Goal: Task Accomplishment & Management: Complete application form

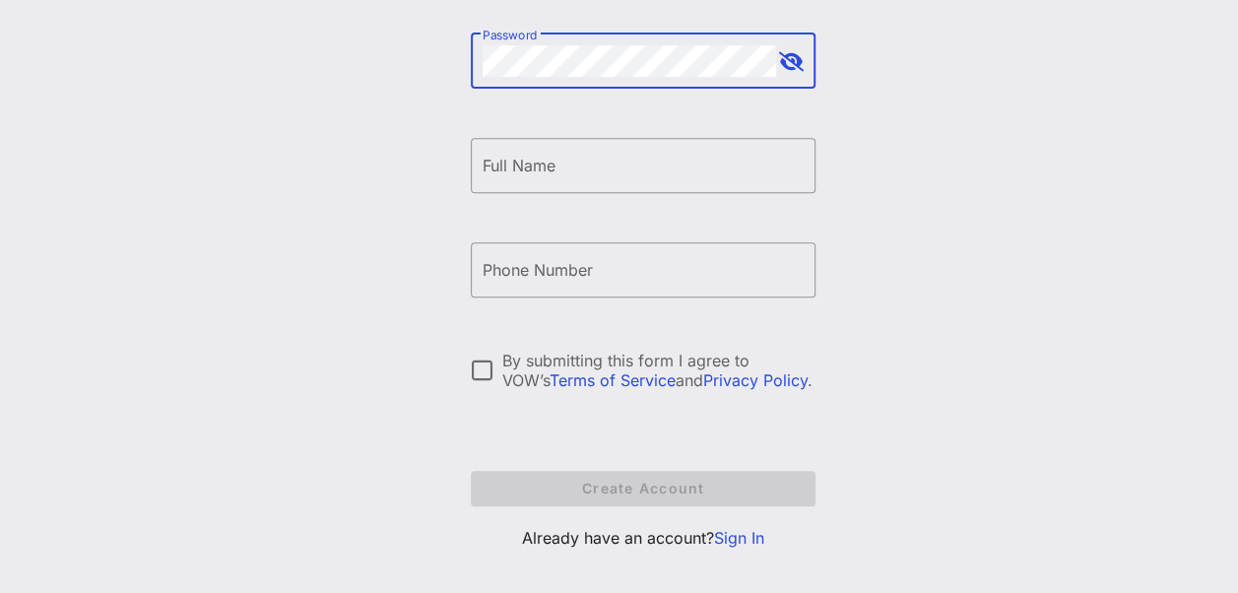
scroll to position [363, 0]
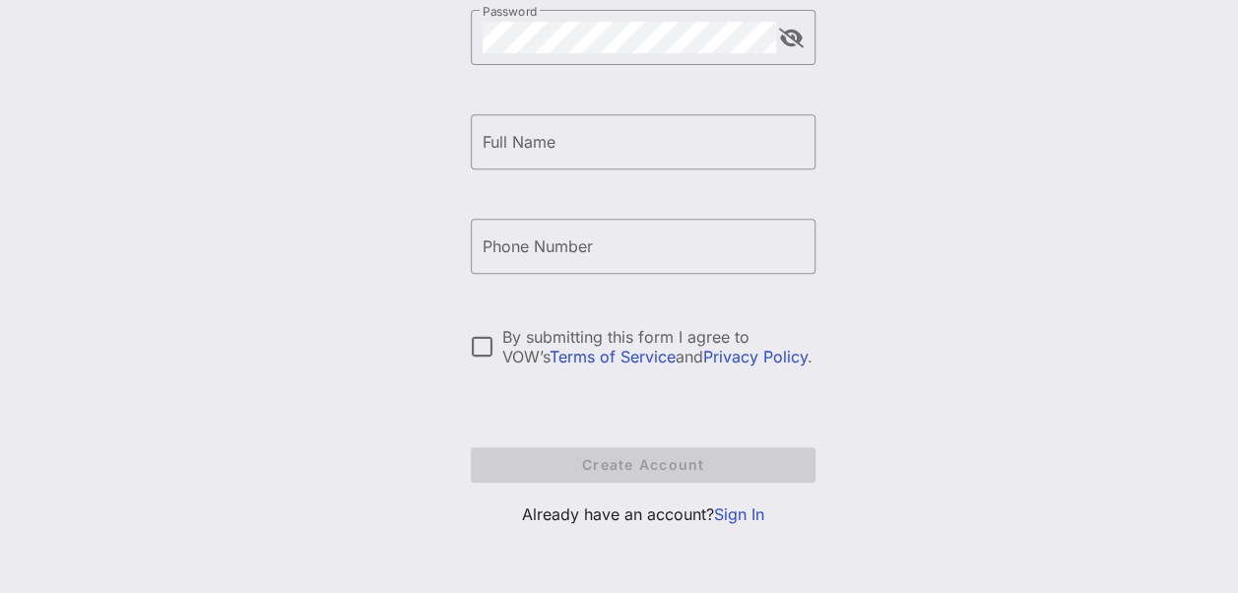
click at [743, 514] on link "Sign In" at bounding box center [739, 514] width 50 height 20
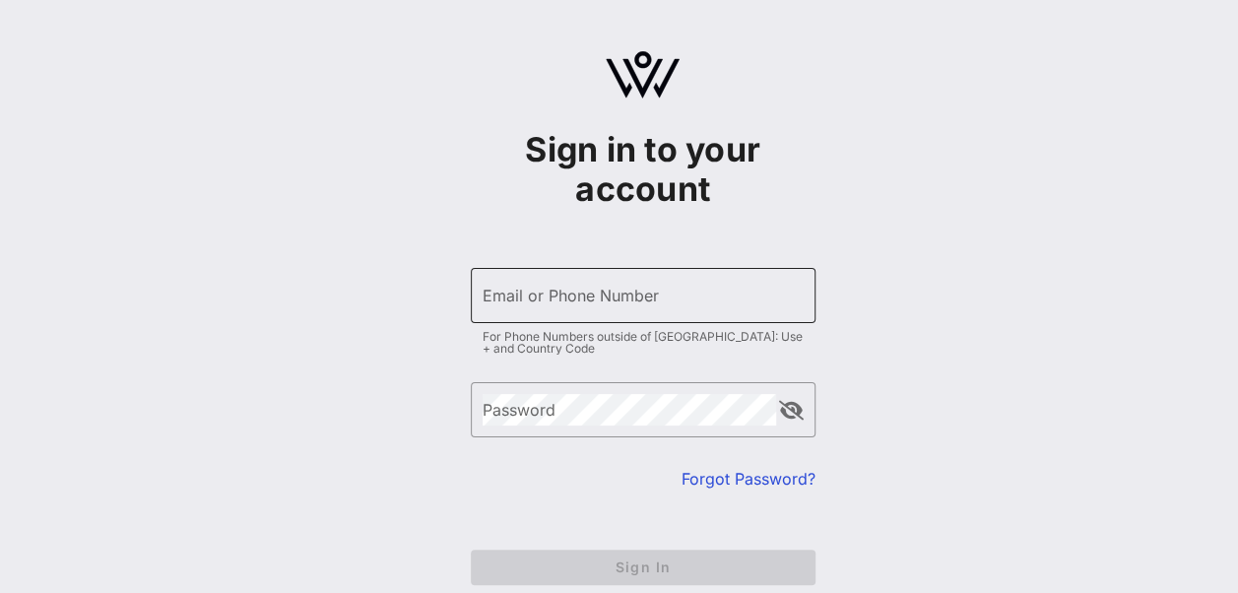
click at [629, 299] on input "Email or Phone Number" at bounding box center [643, 296] width 321 height 32
type input "[EMAIL_ADDRESS][PERSON_NAME][DOMAIN_NAME]"
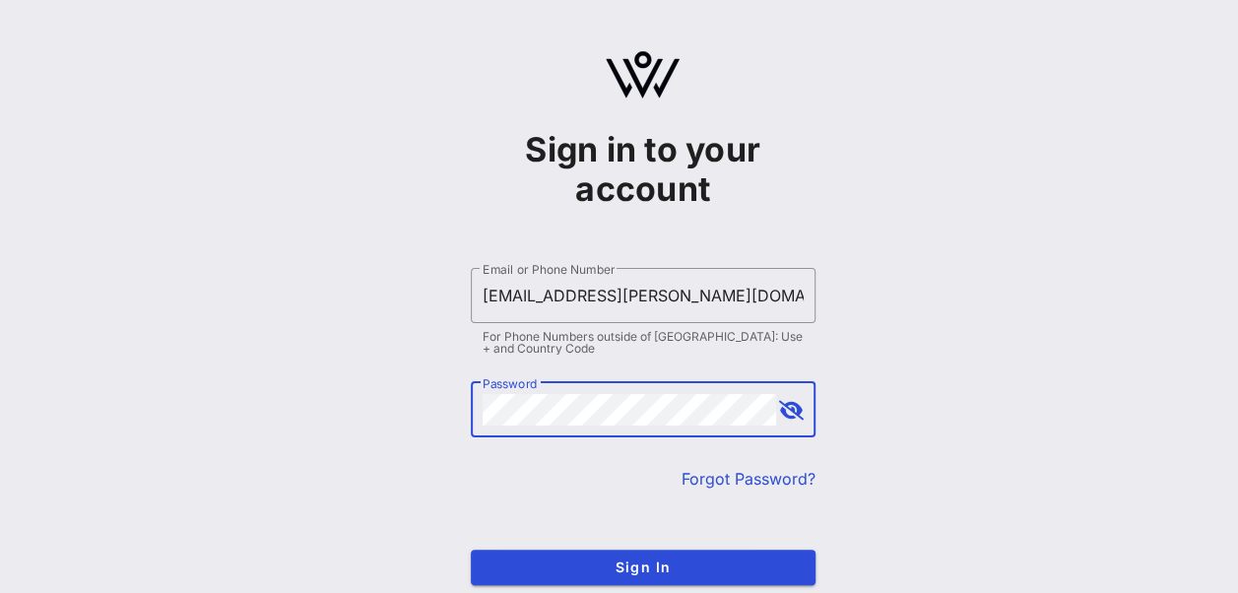
scroll to position [99, 0]
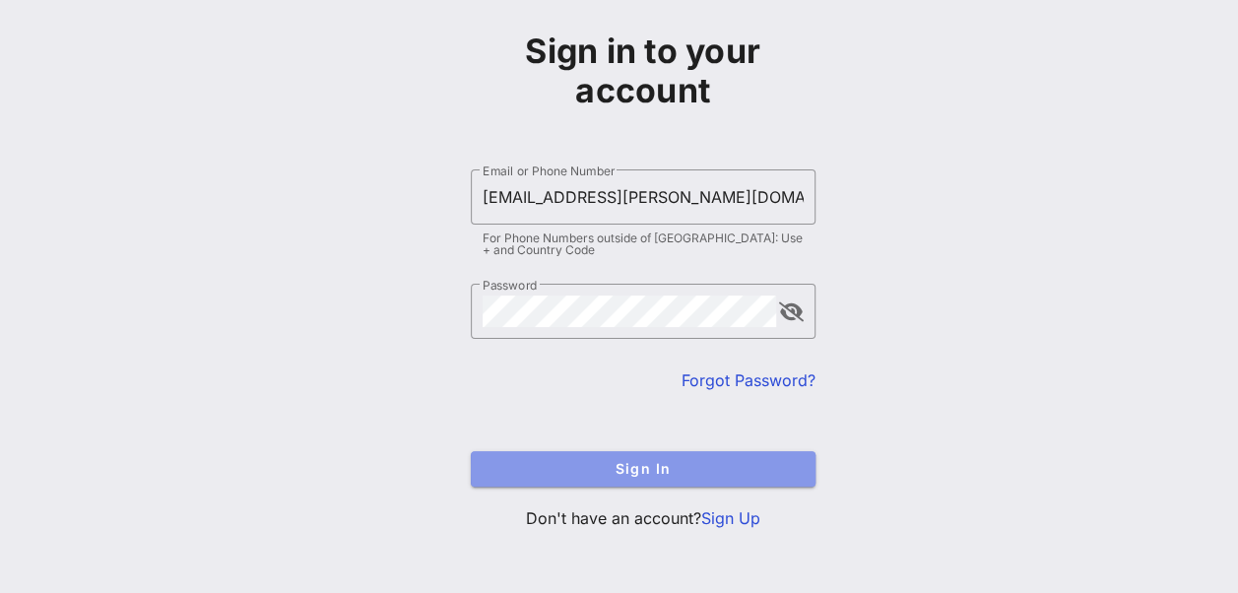
click at [614, 461] on span "Sign In" at bounding box center [643, 468] width 313 height 17
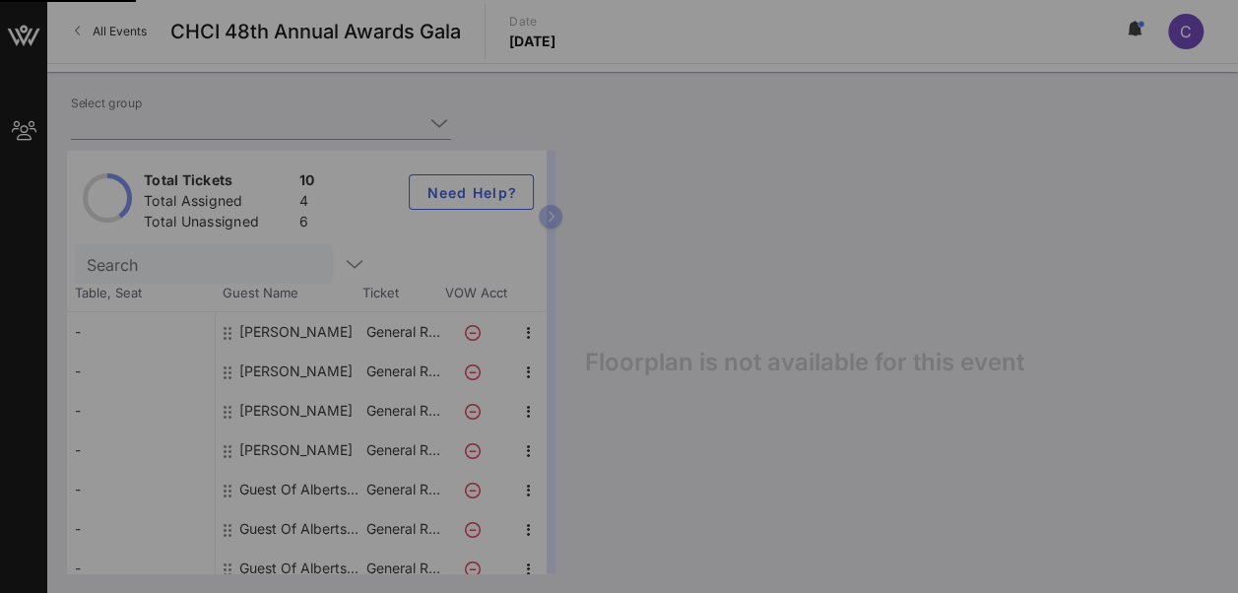
type input "Albertsons (Albertsons) [[PERSON_NAME], [EMAIL_ADDRESS][PERSON_NAME][DOMAIN_NAM…"
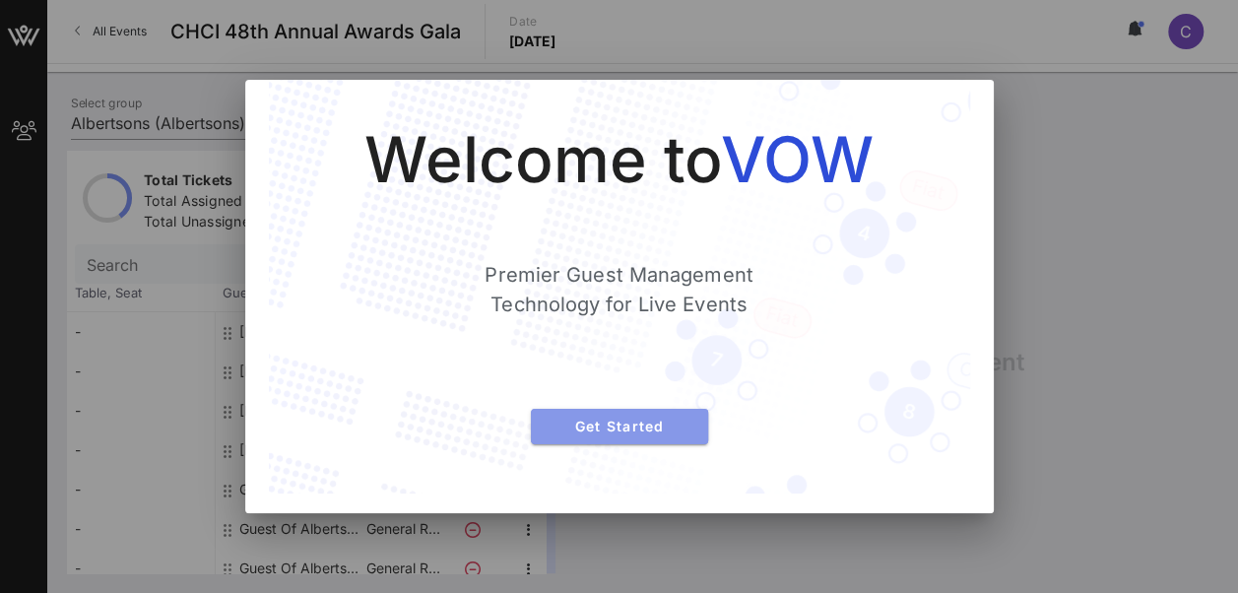
click at [635, 429] on span "Get Started" at bounding box center [620, 426] width 146 height 17
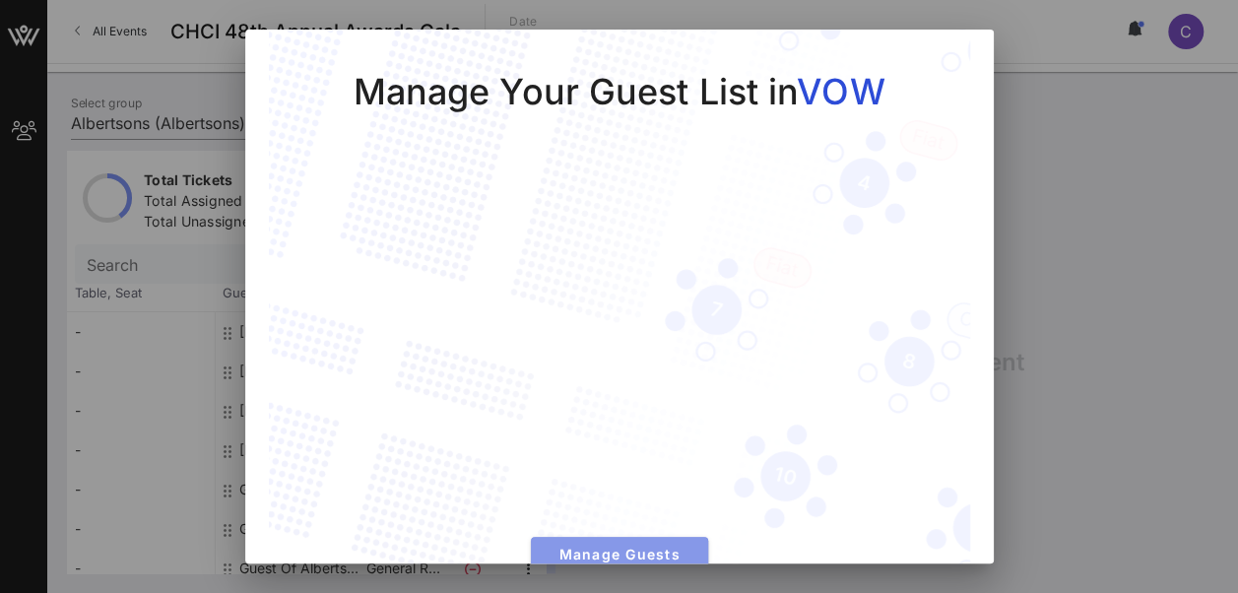
click at [630, 549] on span "Manage Guests" at bounding box center [620, 554] width 146 height 17
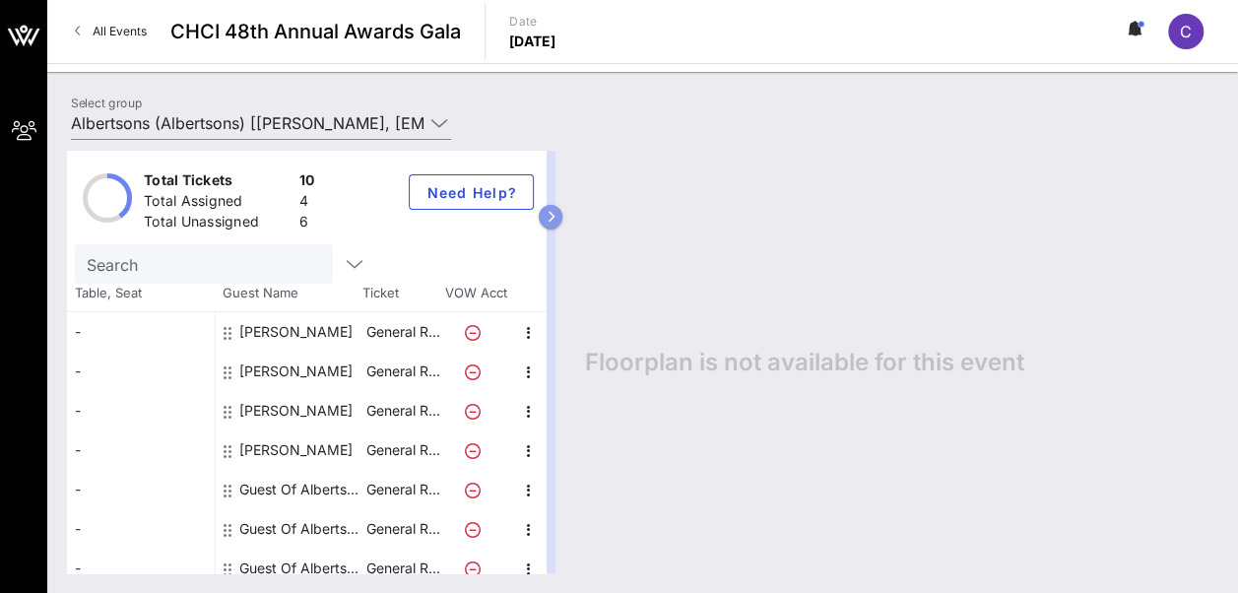
click at [560, 216] on button "button" at bounding box center [551, 217] width 24 height 24
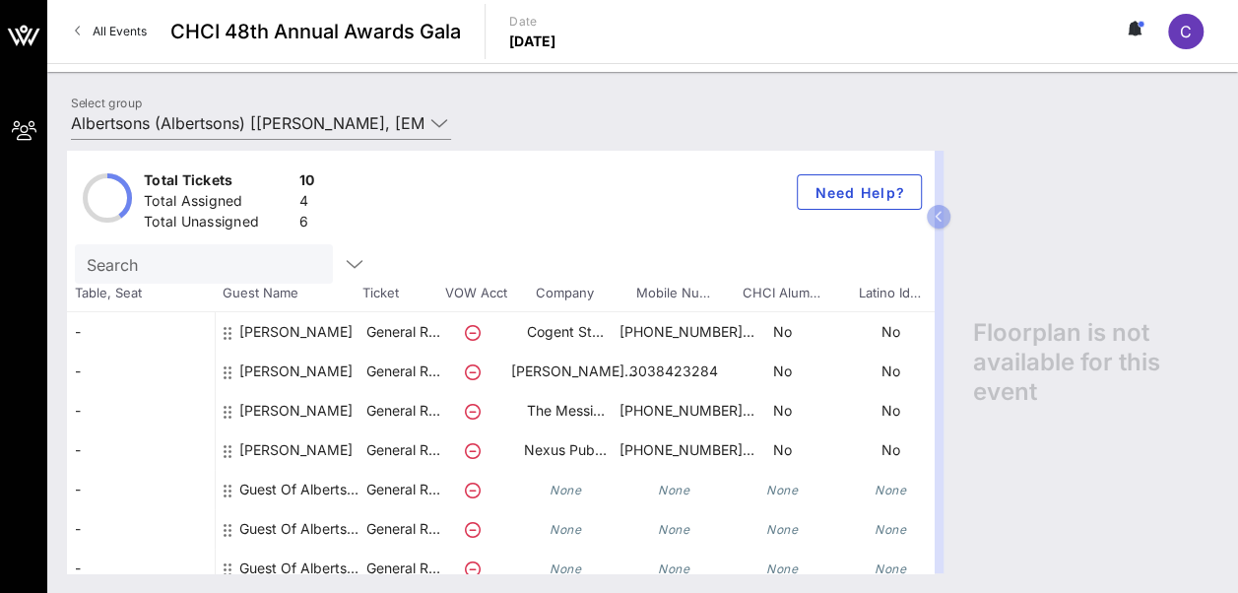
click at [275, 487] on div "Guest Of Albertsons" at bounding box center [301, 489] width 124 height 39
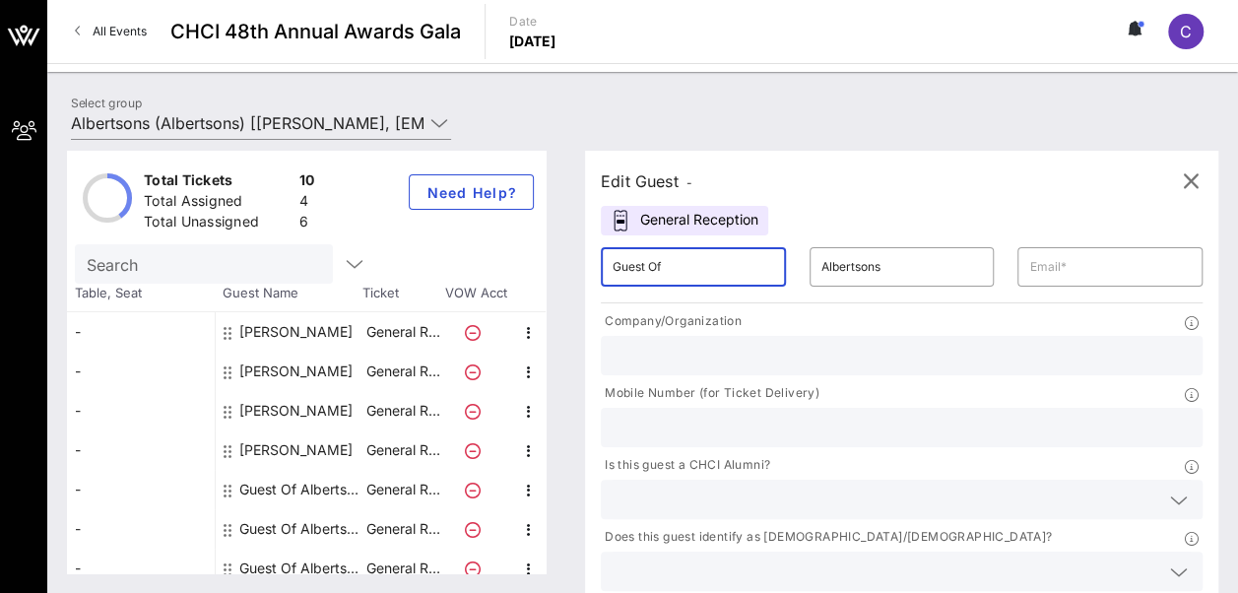
click at [703, 273] on input "Guest Of" at bounding box center [694, 267] width 162 height 32
drag, startPoint x: 680, startPoint y: 263, endPoint x: 521, endPoint y: 281, distance: 159.6
click at [521, 281] on div "Total Tickets 10 Total Assigned 4 Total Unassigned 6 Need Help? Search Table, S…" at bounding box center [643, 362] width 1152 height 423
type input "[PERSON_NAME]"
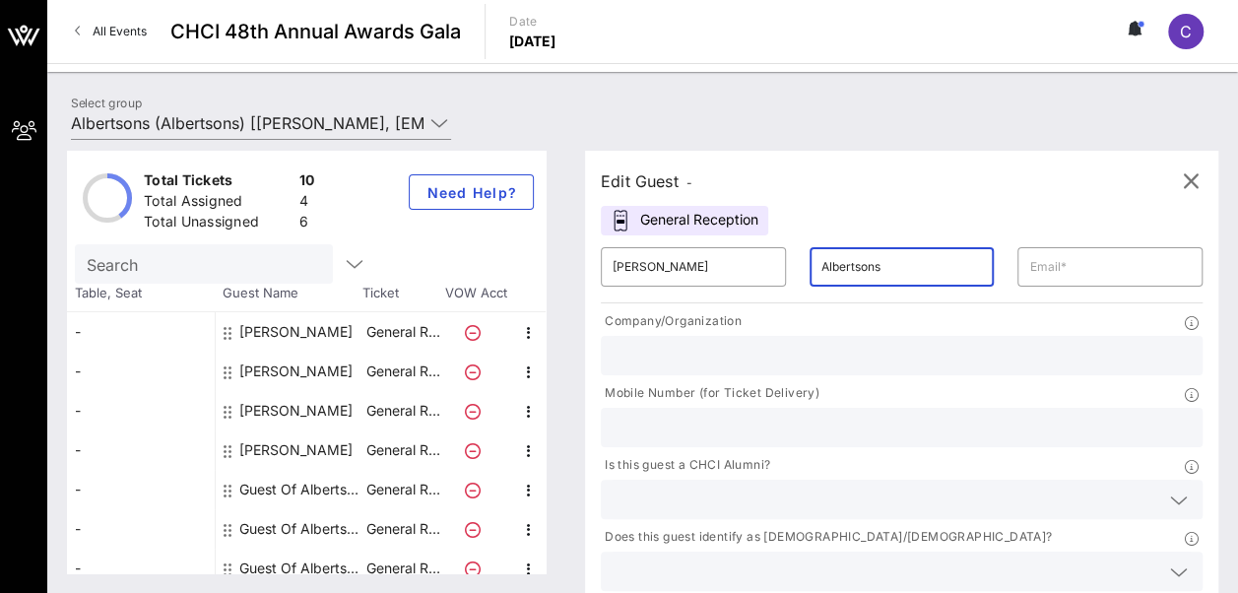
click at [861, 264] on input "Albertsons" at bounding box center [903, 267] width 162 height 32
type input "A"
type input "[PERSON_NAME]"
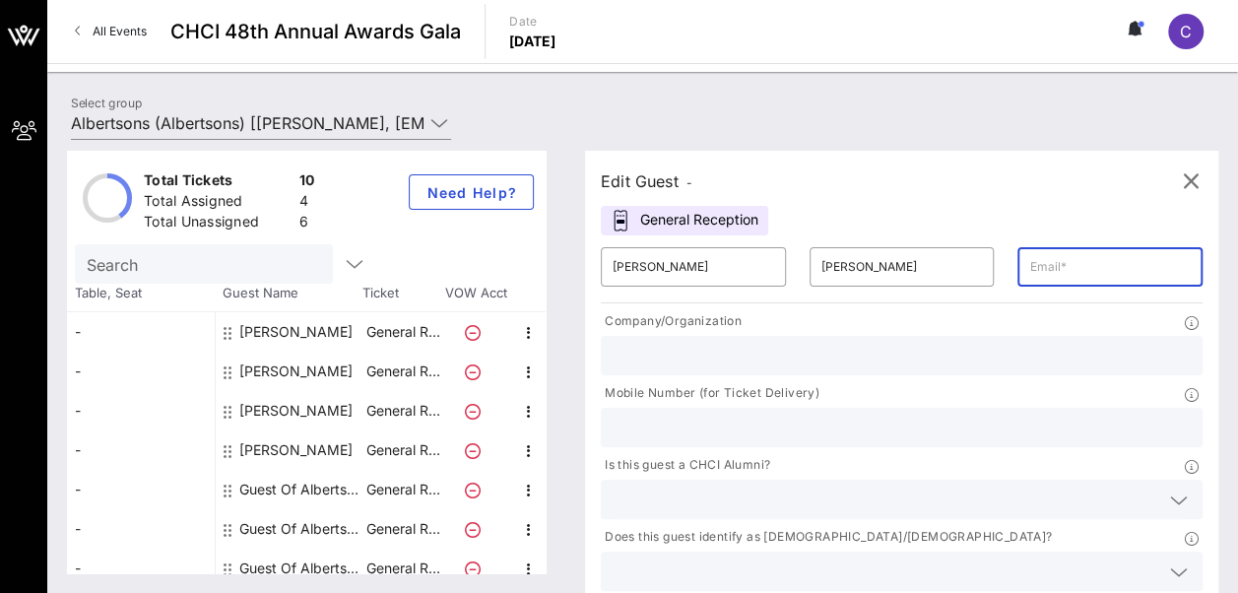
click at [1030, 260] on input "text" at bounding box center [1111, 267] width 162 height 32
paste input "[EMAIL_ADDRESS][DOMAIN_NAME]"
type input "[EMAIL_ADDRESS][DOMAIN_NAME]"
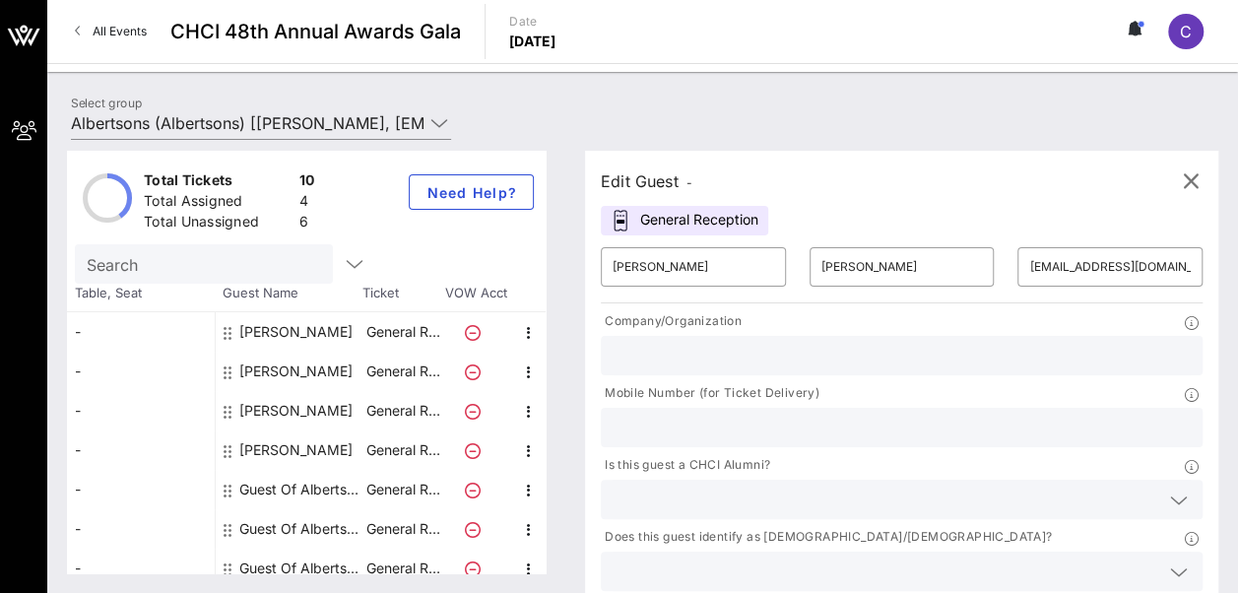
click at [682, 355] on input "text" at bounding box center [902, 356] width 578 height 26
click at [887, 415] on input "text" at bounding box center [902, 428] width 578 height 26
paste input "[PHONE_NUMBER]"
type input "[PHONE_NUMBER]"
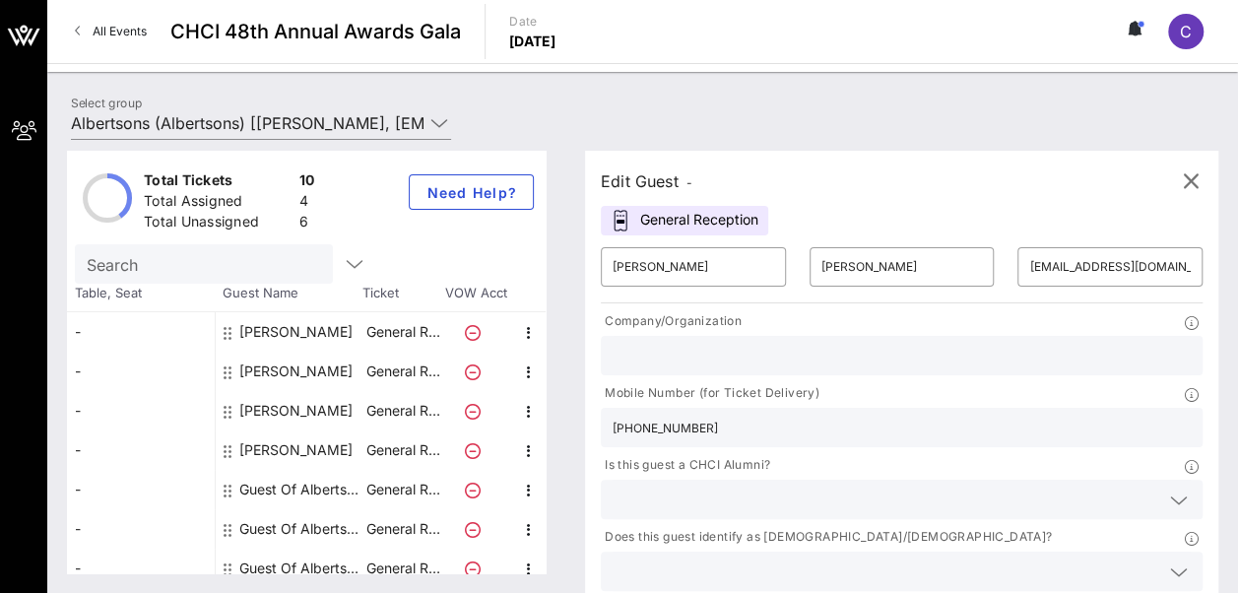
click at [1170, 489] on icon at bounding box center [1179, 501] width 18 height 24
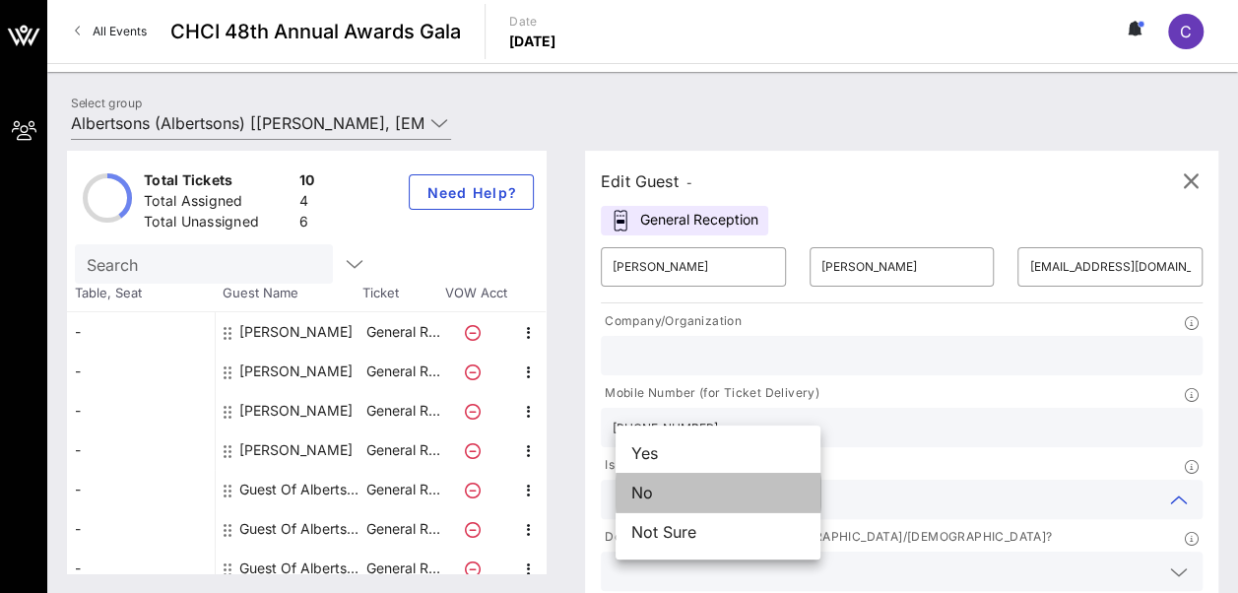
click at [759, 486] on div "No" at bounding box center [718, 492] width 205 height 39
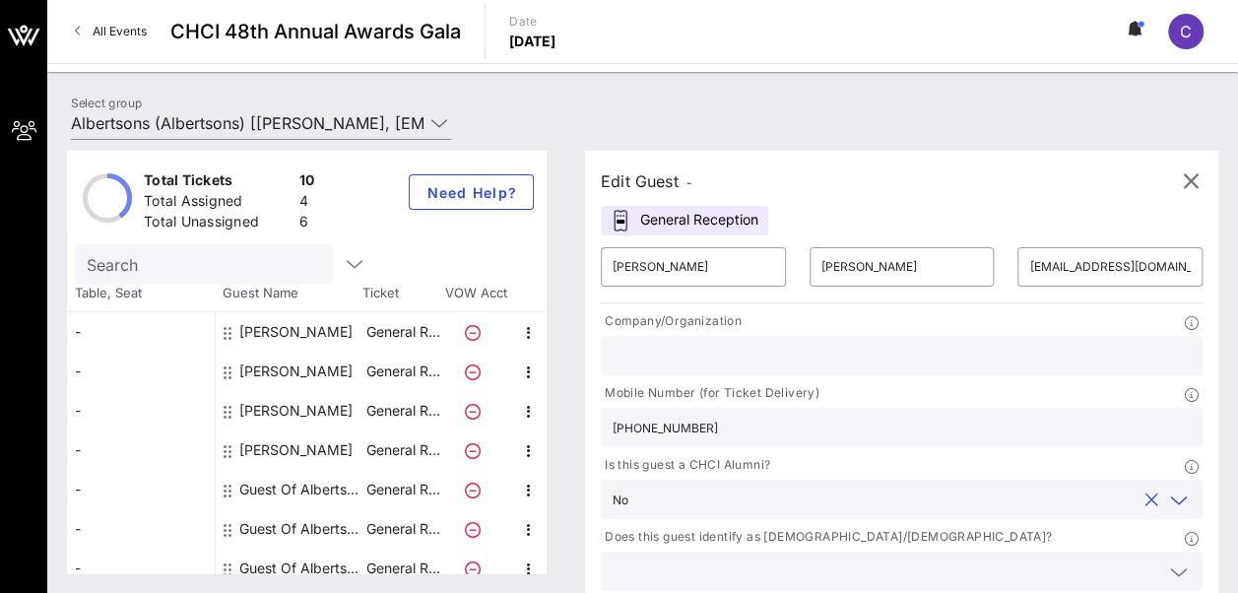
click at [1168, 561] on div at bounding box center [1180, 573] width 24 height 24
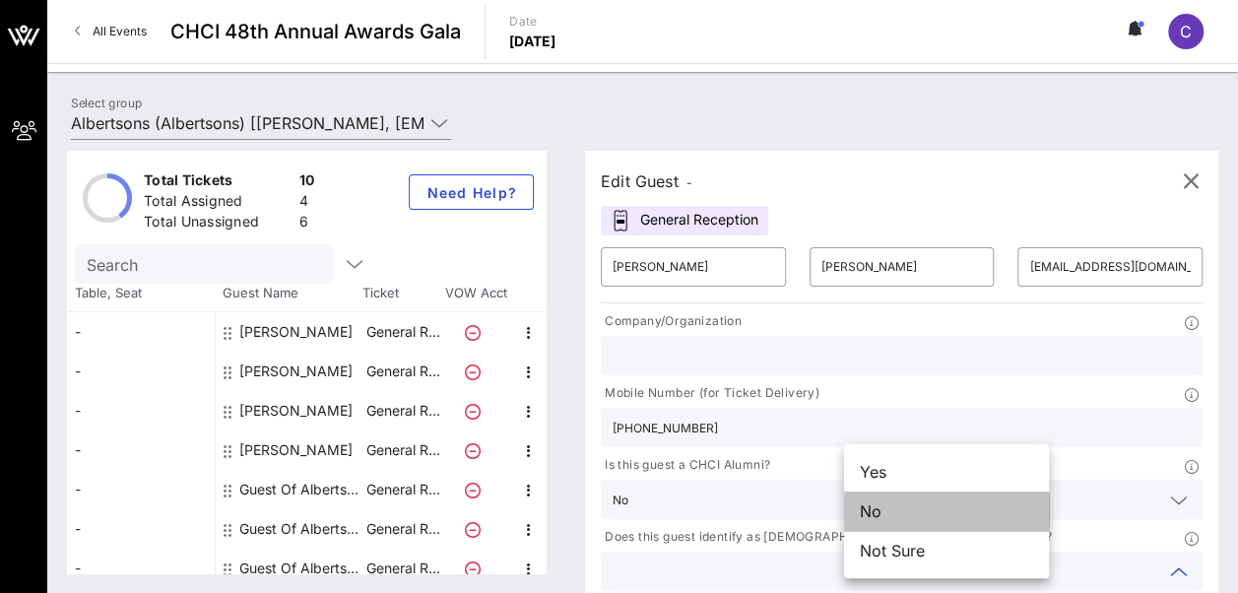
click at [906, 509] on div "No" at bounding box center [946, 511] width 205 height 39
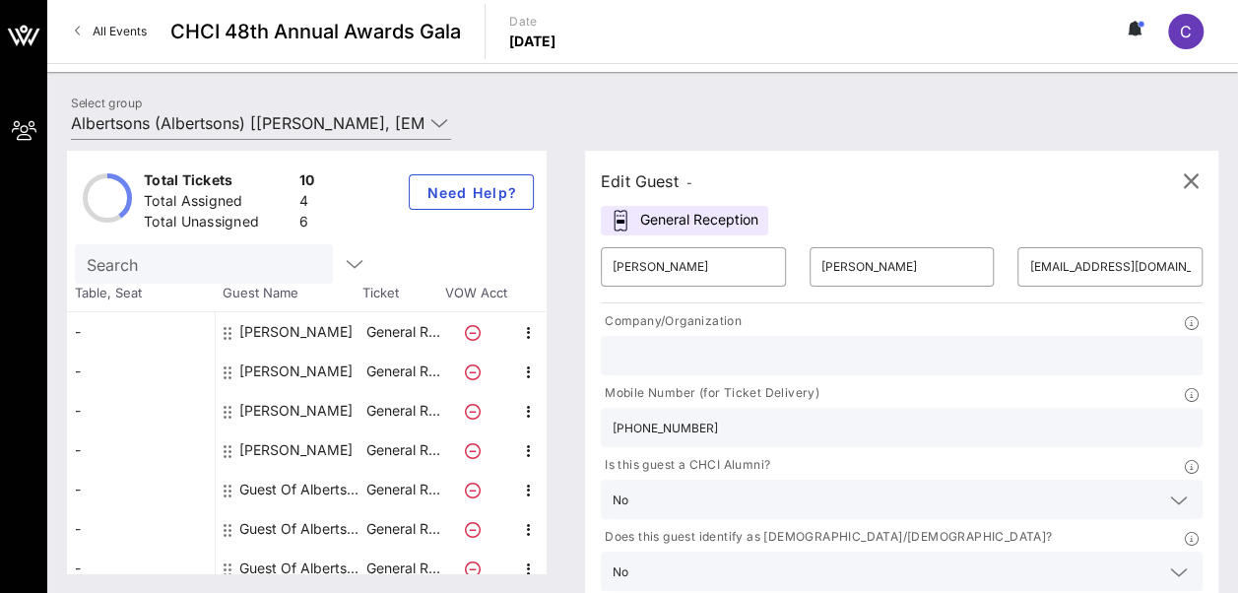
type input "Albertsons Companies"
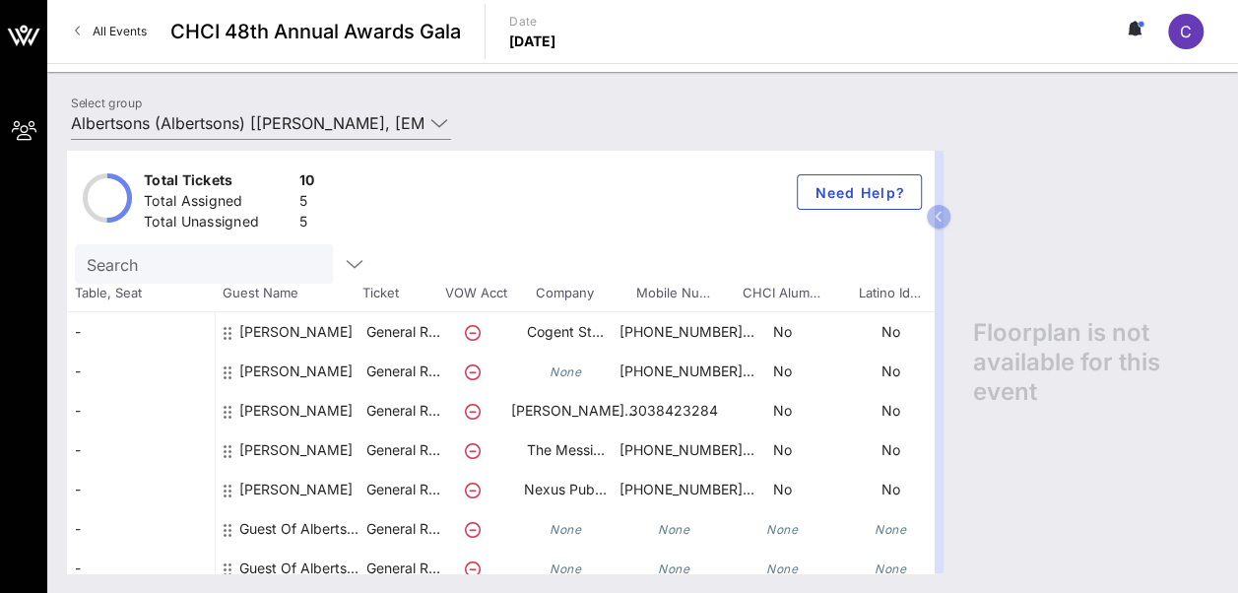
click at [270, 522] on div "Guest Of Albertsons" at bounding box center [301, 528] width 124 height 39
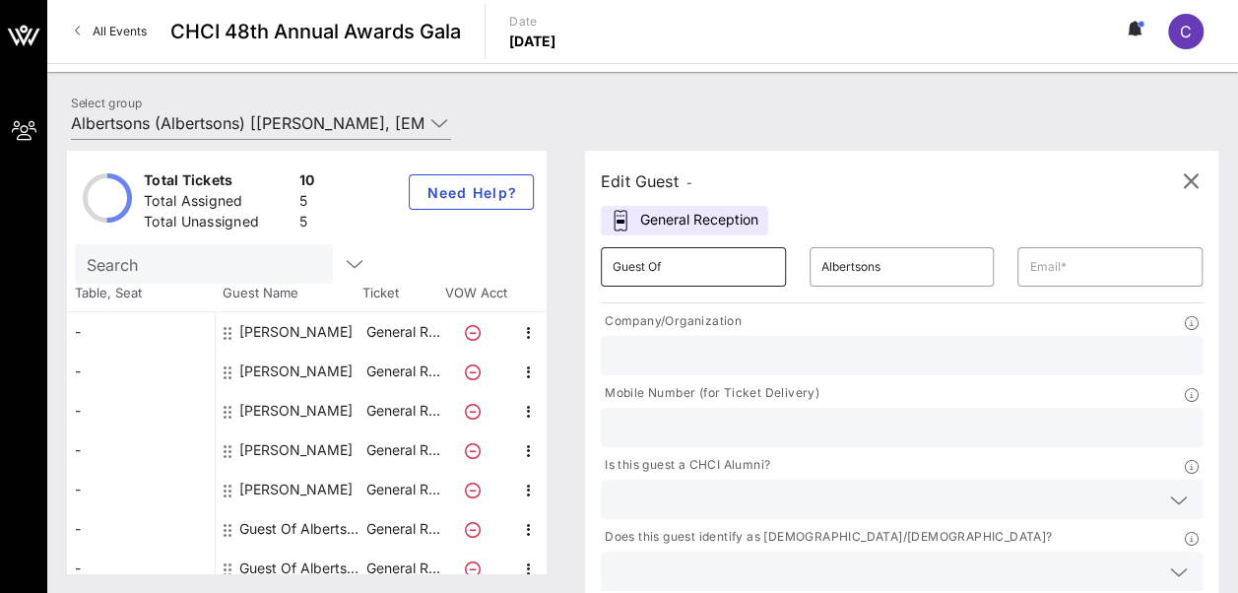
drag, startPoint x: 712, startPoint y: 236, endPoint x: 710, endPoint y: 247, distance: 11.0
click at [712, 237] on div "​ Guest Of" at bounding box center [693, 266] width 209 height 63
click at [684, 286] on div "​ Guest Of" at bounding box center [693, 266] width 209 height 63
click at [690, 262] on input "Guest Of" at bounding box center [694, 267] width 162 height 32
paste input "[PERSON_NAME]"
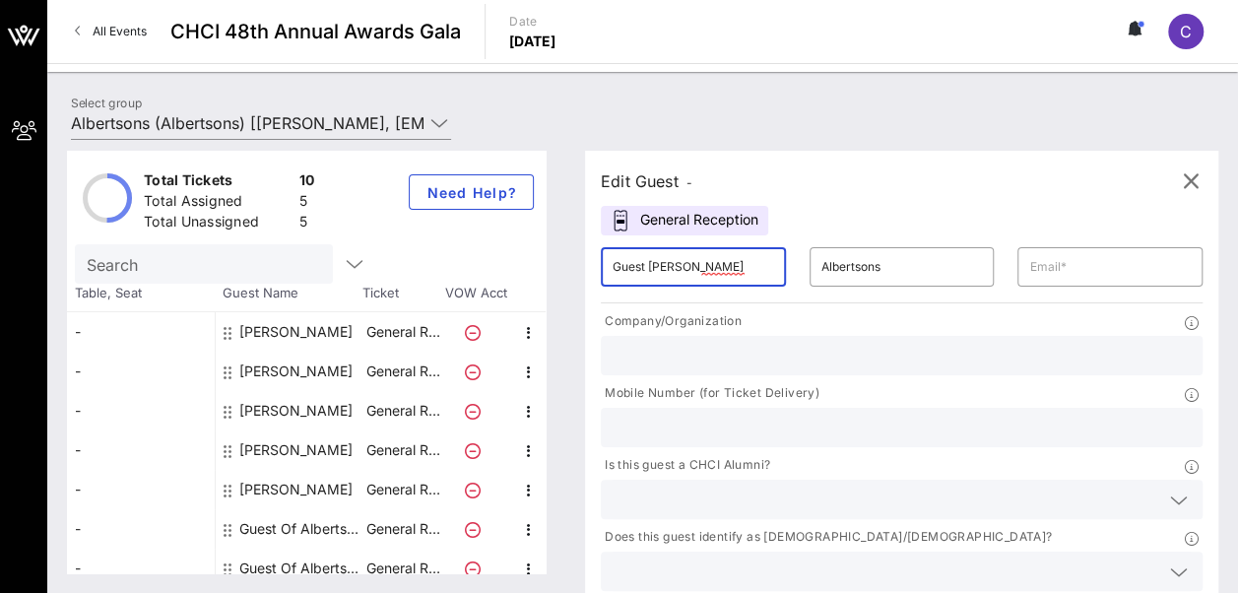
drag, startPoint x: 675, startPoint y: 271, endPoint x: 543, endPoint y: 269, distance: 132.0
click at [543, 269] on div "Total Tickets 10 Total Assigned 5 Total Unassigned 5 Need Help? Search Table, S…" at bounding box center [643, 362] width 1152 height 423
type input "[PERSON_NAME]"
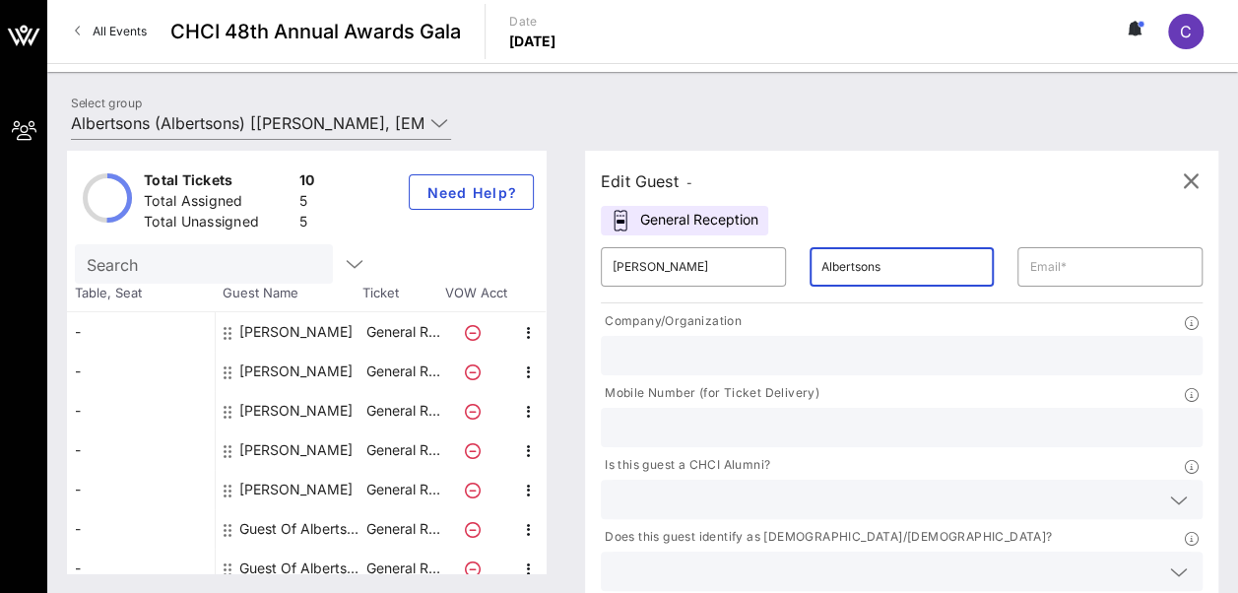
click at [845, 268] on input "Albertsons" at bounding box center [903, 267] width 162 height 32
type input "[PERSON_NAME]"
click at [705, 261] on input "[PERSON_NAME]" at bounding box center [694, 267] width 162 height 32
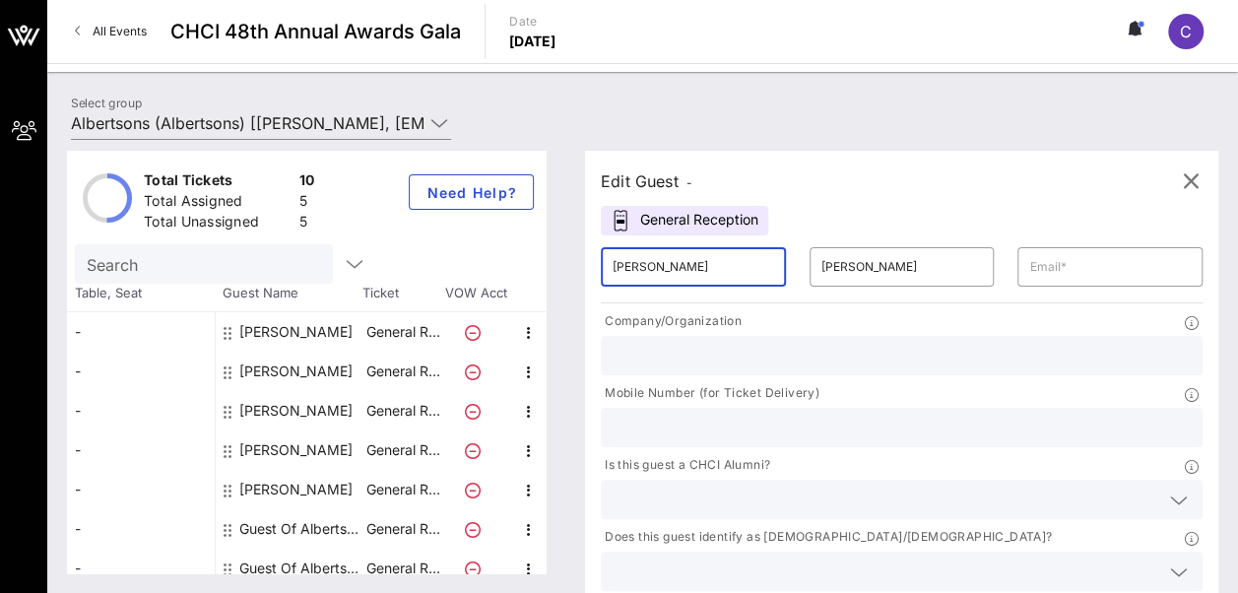
type input "[PERSON_NAME]"
click at [912, 415] on input "text" at bounding box center [902, 428] width 578 height 26
click at [672, 356] on input "text" at bounding box center [902, 356] width 578 height 26
click at [1030, 260] on input "text" at bounding box center [1111, 267] width 162 height 32
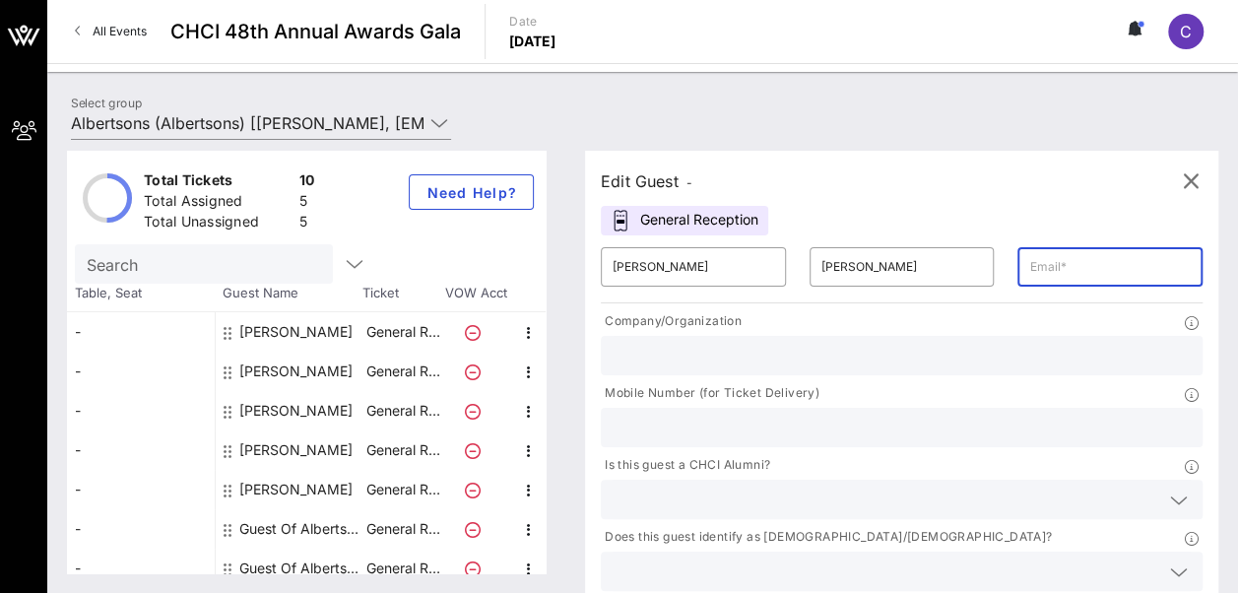
paste input "[EMAIL_ADDRESS][DOMAIN_NAME]"
type input "[EMAIL_ADDRESS][DOMAIN_NAME]"
click at [922, 415] on input "text" at bounding box center [902, 428] width 578 height 26
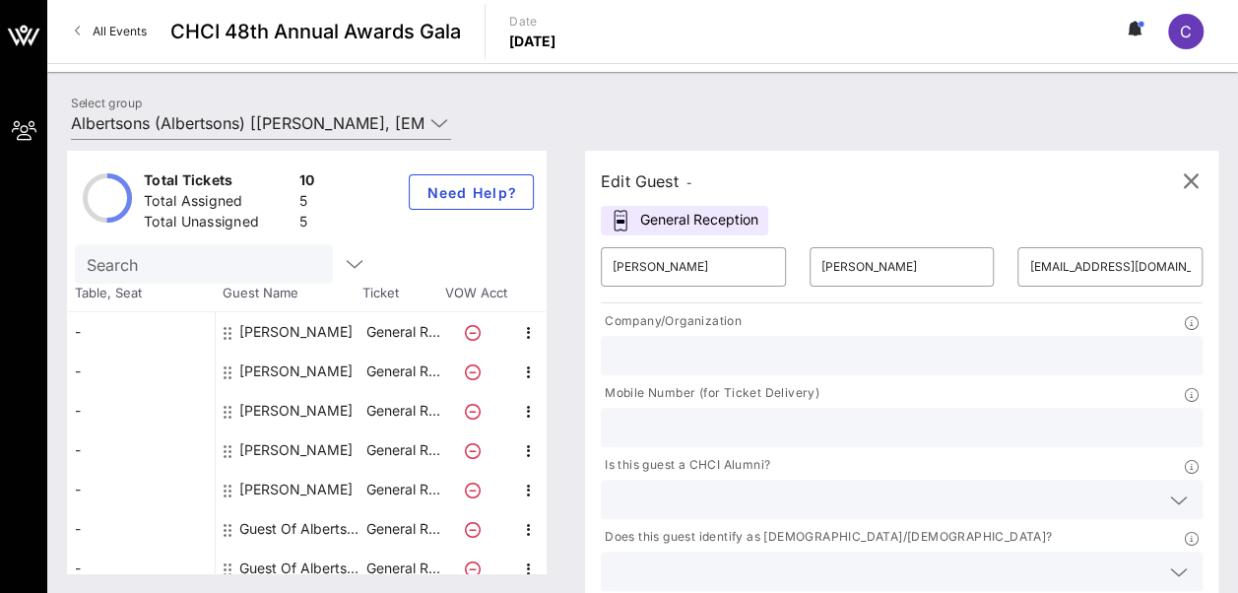
paste input "[PHONE_NUMBER]"
type input "[PHONE_NUMBER]"
click at [1170, 489] on icon at bounding box center [1179, 501] width 18 height 24
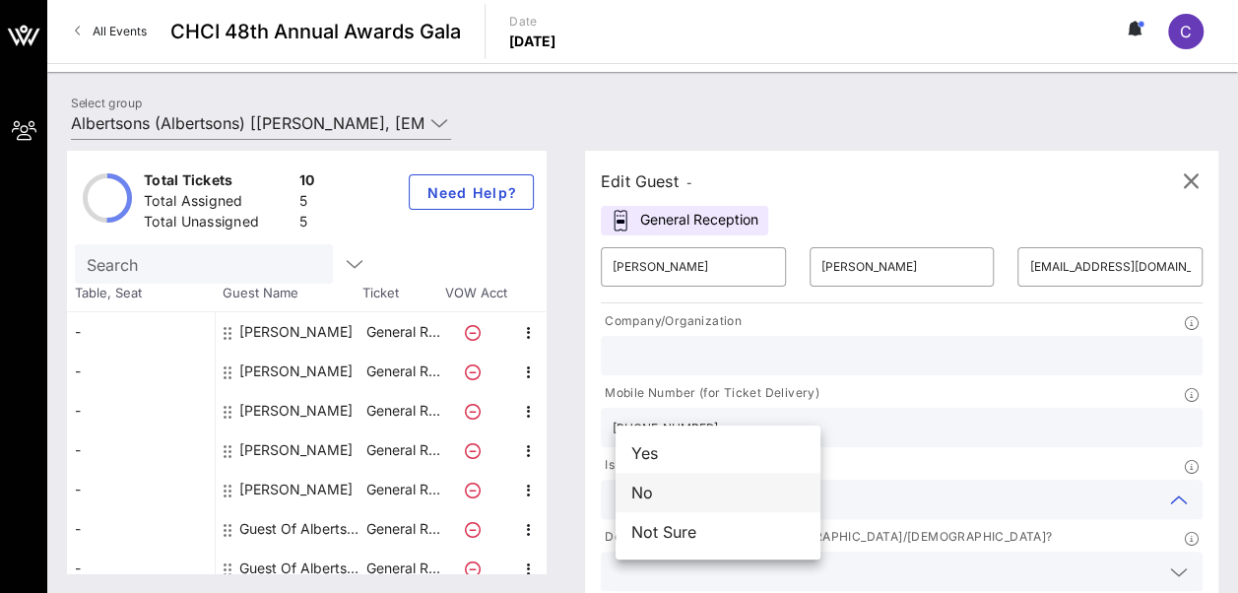
drag, startPoint x: 714, startPoint y: 512, endPoint x: 715, endPoint y: 501, distance: 11.9
click at [715, 501] on div "Yes No Not Sure" at bounding box center [718, 493] width 205 height 134
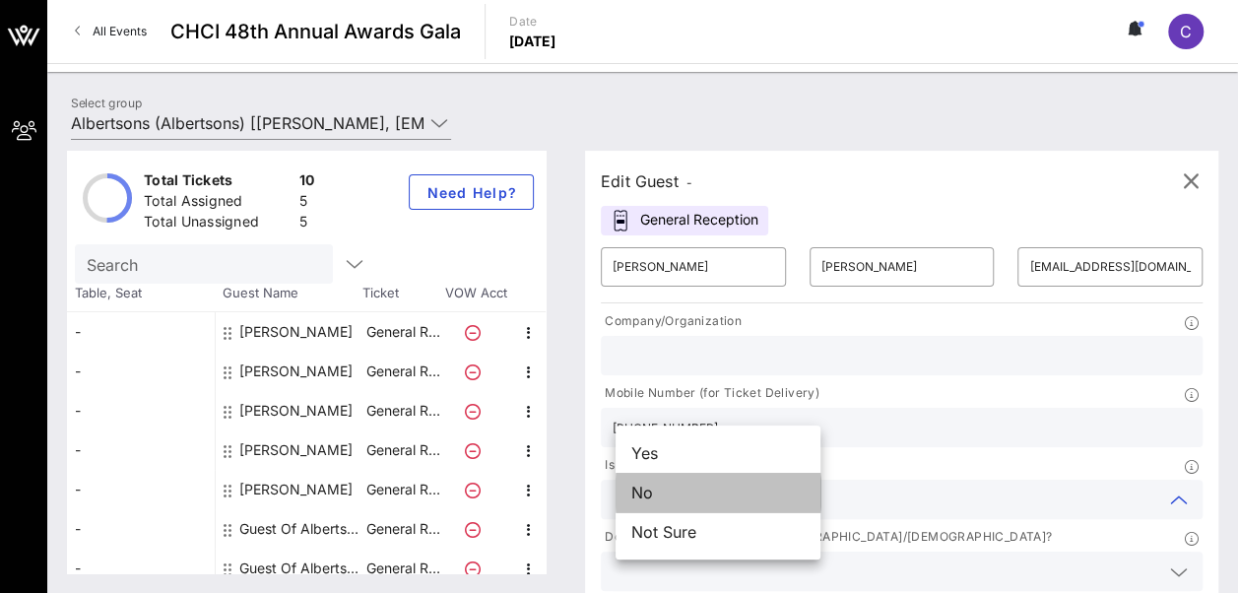
click at [715, 501] on div "No" at bounding box center [718, 492] width 205 height 39
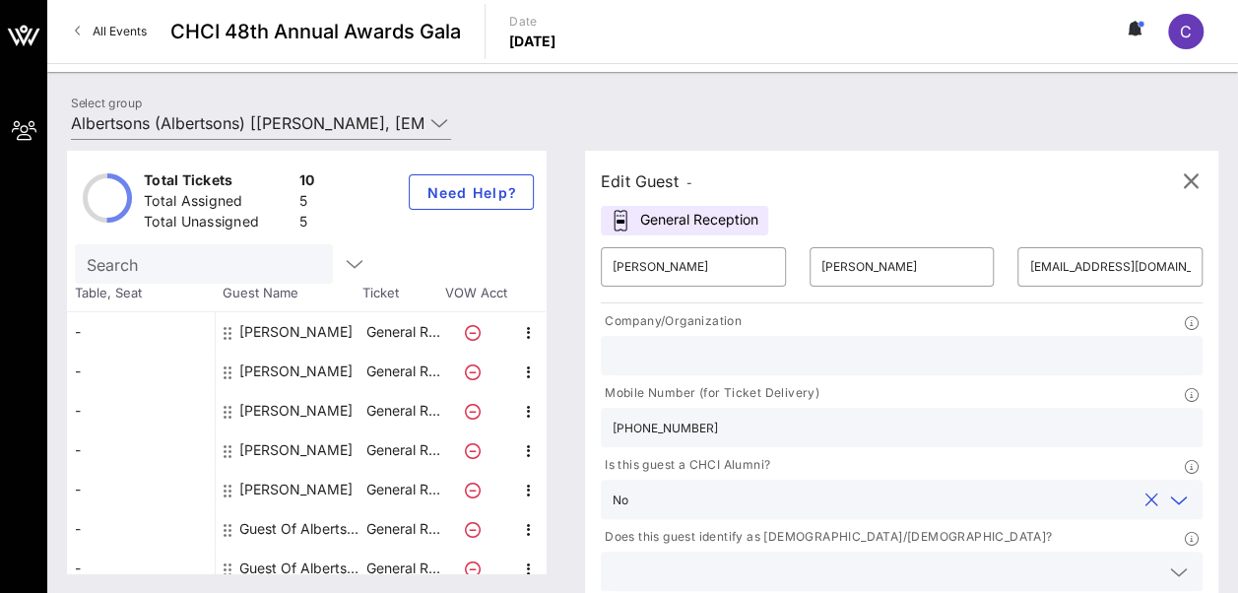
click at [1170, 561] on icon at bounding box center [1179, 573] width 18 height 24
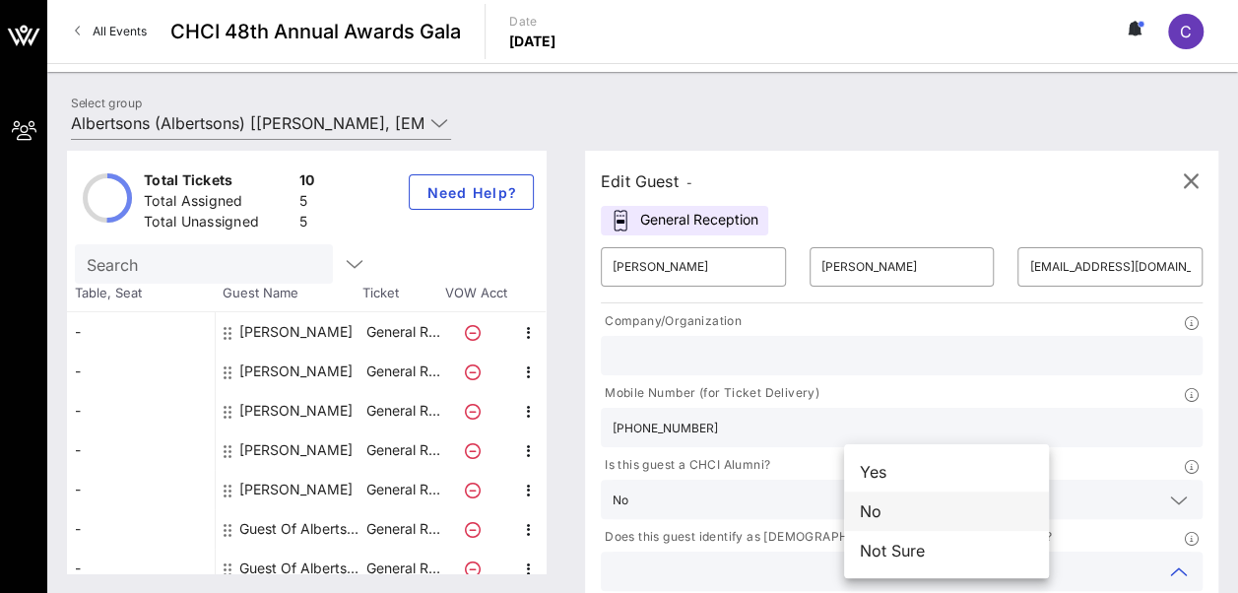
click at [866, 510] on div "No" at bounding box center [946, 511] width 205 height 39
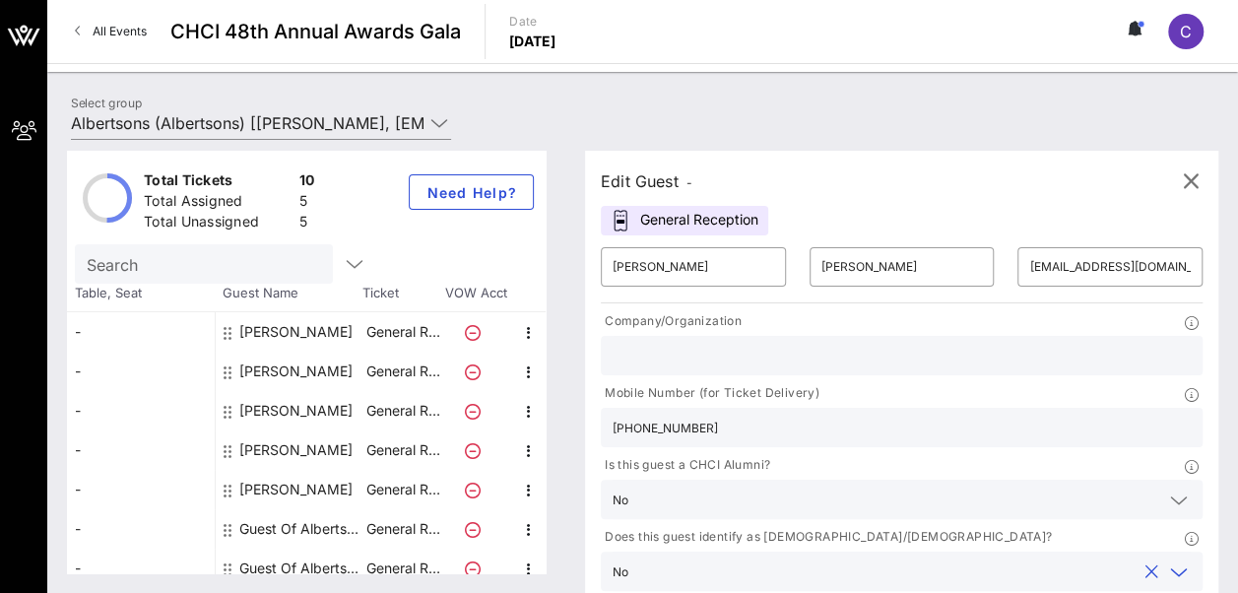
type input "Albertsons Companies"
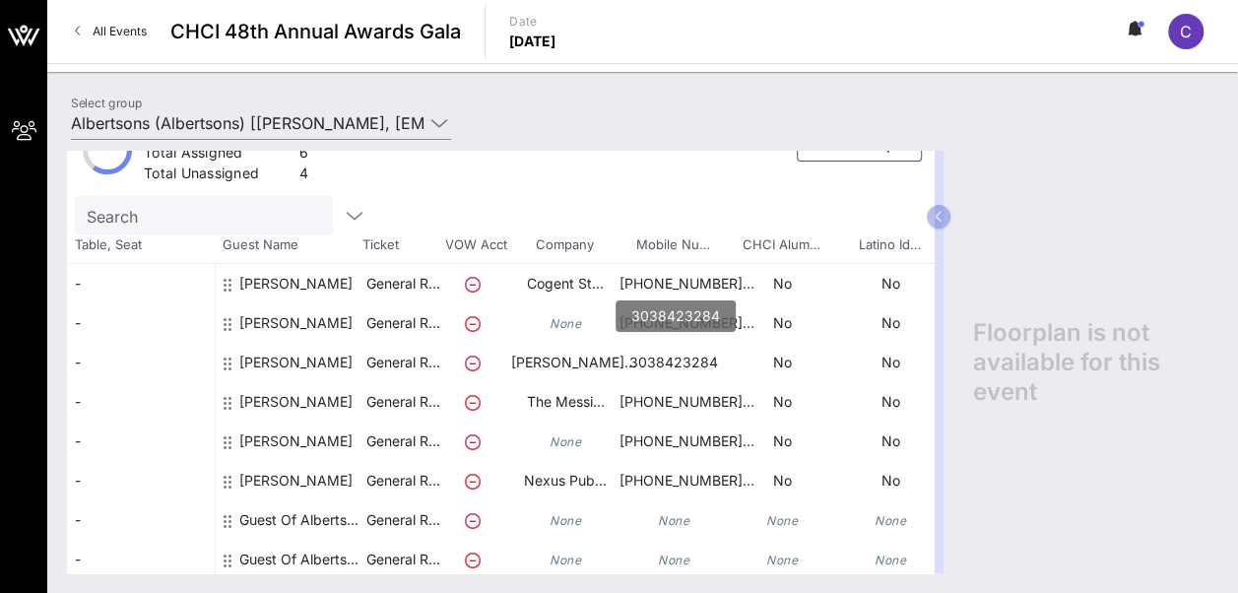
scroll to position [147, 0]
